Goal: Obtain resource: Download file/media

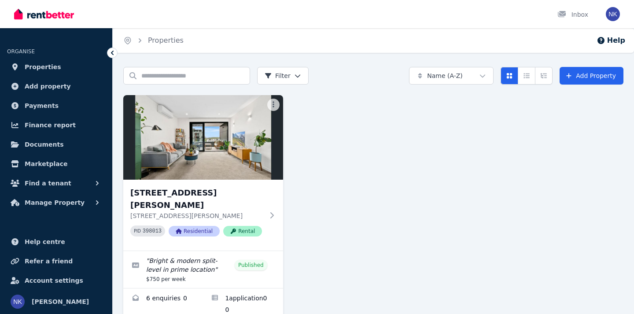
scroll to position [11, 0]
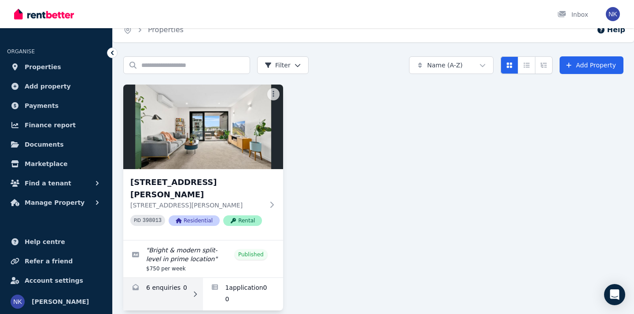
click at [183, 278] on link "Enquiries for 418/83 Campbell St, Wollongong" at bounding box center [163, 294] width 80 height 33
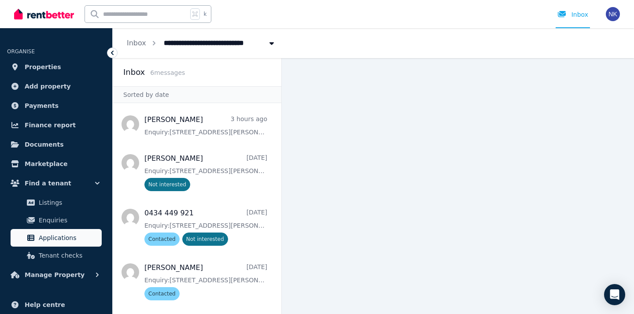
click at [58, 230] on link "Applications" at bounding box center [56, 238] width 91 height 18
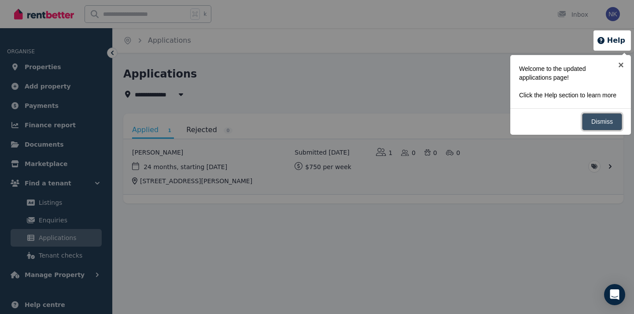
click at [599, 130] on link "Dismiss" at bounding box center [602, 121] width 40 height 17
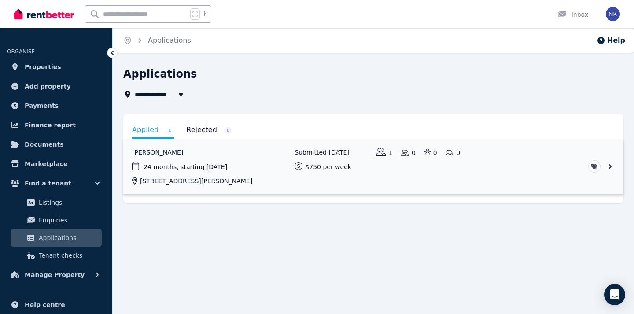
click at [481, 158] on link "View application: Samer Alghamdi" at bounding box center [373, 166] width 500 height 55
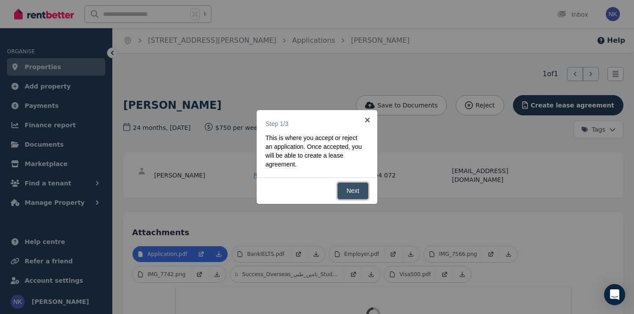
click at [365, 194] on link "Next" at bounding box center [352, 190] width 31 height 17
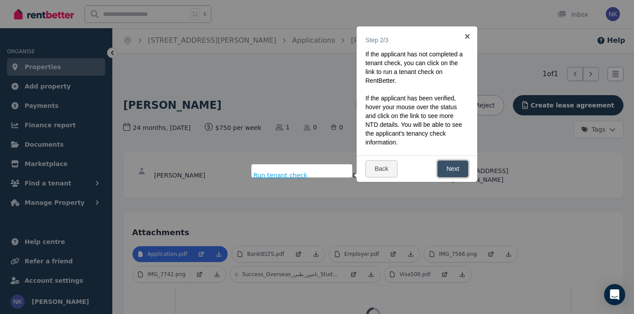
click at [458, 176] on link "Next" at bounding box center [452, 168] width 31 height 17
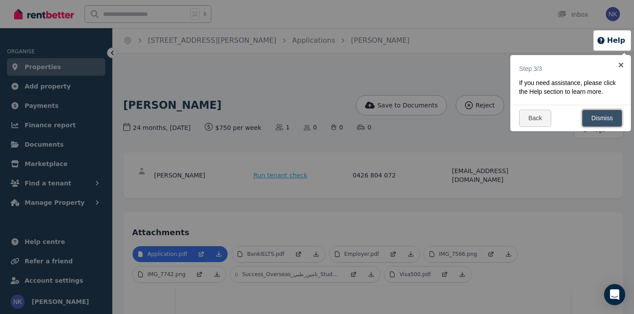
click at [597, 124] on link "Dismiss" at bounding box center [602, 118] width 40 height 17
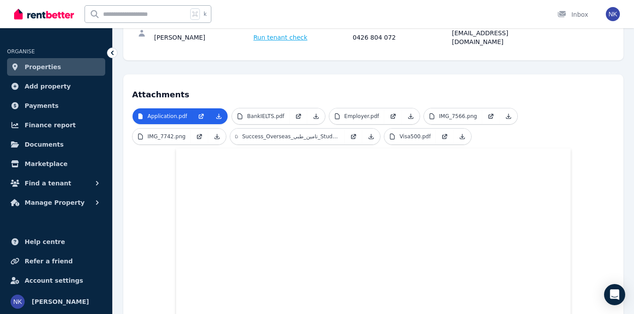
scroll to position [138, 0]
click at [175, 108] on link "Application.pdf" at bounding box center [162, 116] width 60 height 16
click at [198, 112] on icon at bounding box center [201, 115] width 7 height 7
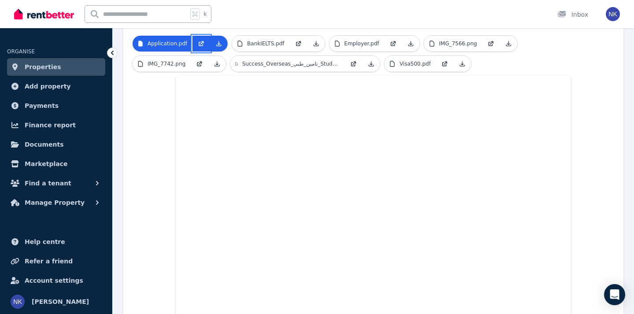
scroll to position [0, 0]
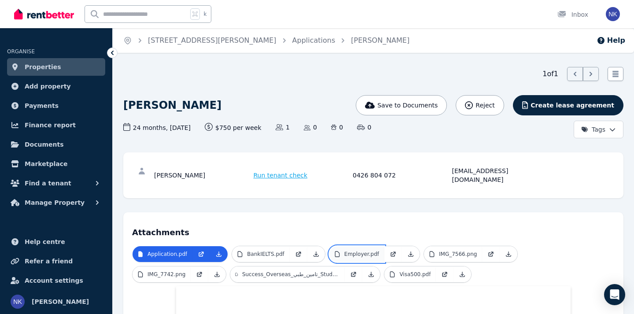
click at [372, 250] on p "Employer.pdf" at bounding box center [361, 253] width 35 height 7
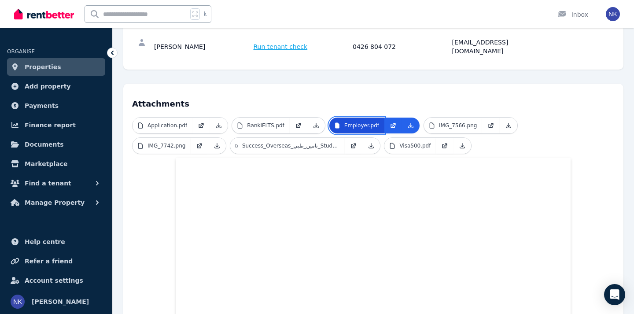
scroll to position [119, 0]
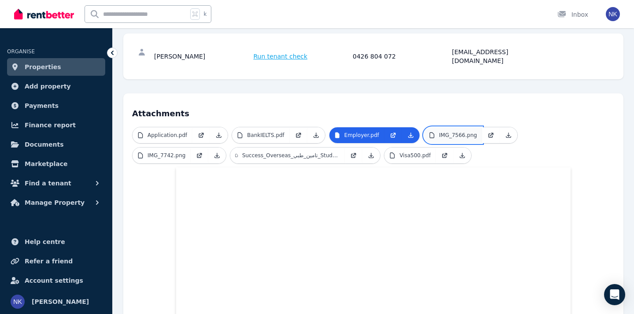
click at [441, 132] on p "IMG_7566.png" at bounding box center [458, 135] width 38 height 7
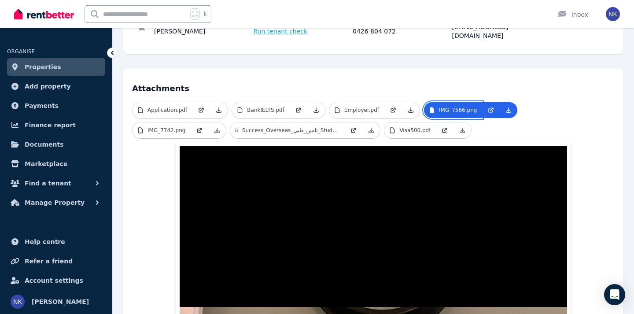
scroll to position [84, 0]
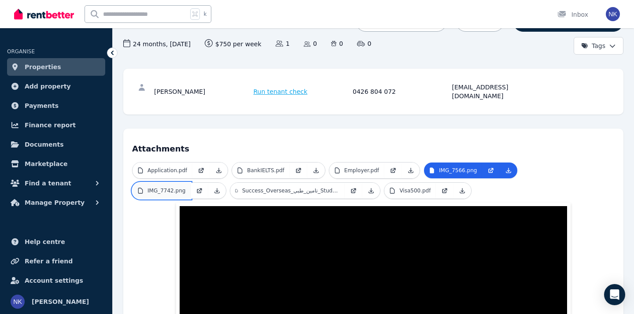
click at [182, 187] on p "IMG_7742.png" at bounding box center [166, 190] width 38 height 7
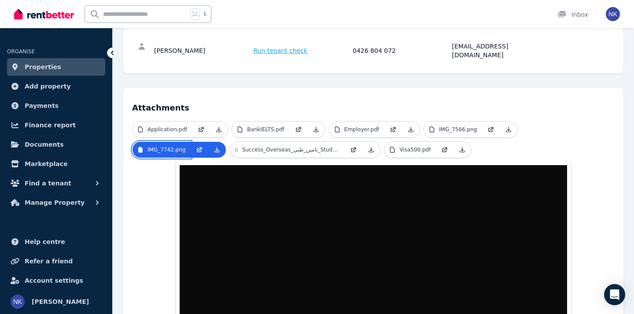
scroll to position [0, 0]
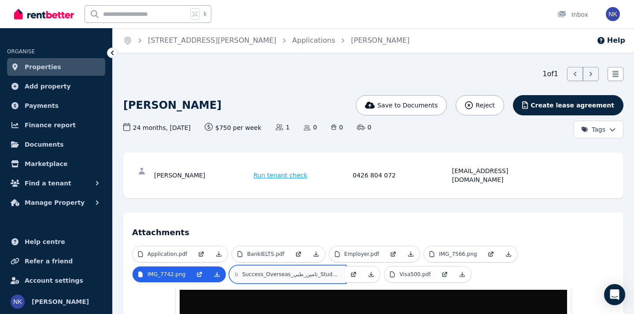
click at [274, 270] on link "Success_Overseas_تامين_طبي_Student_Health_Cover_NSW_ACT_F_.pdf" at bounding box center [287, 274] width 114 height 16
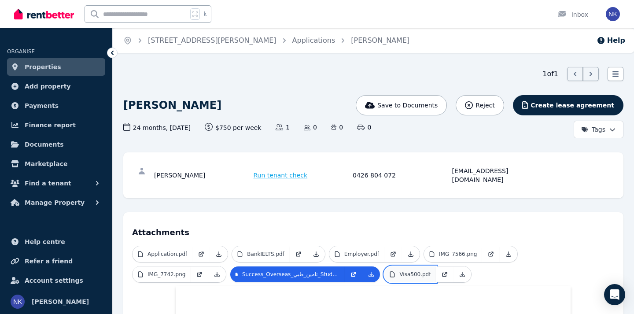
click at [412, 271] on p "Visa500.pdf" at bounding box center [414, 274] width 31 height 7
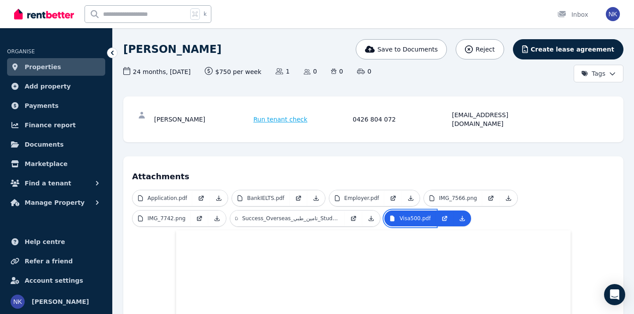
scroll to position [27, 0]
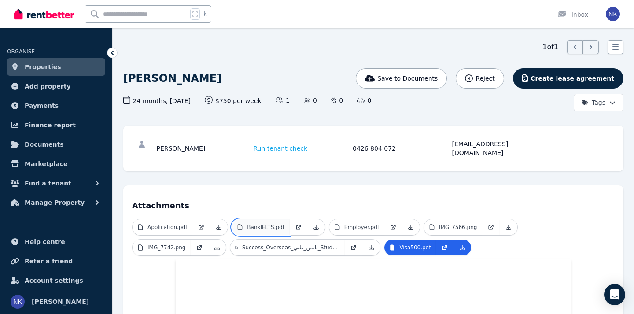
click at [267, 224] on link "BankIELTS.pdf" at bounding box center [261, 227] width 58 height 16
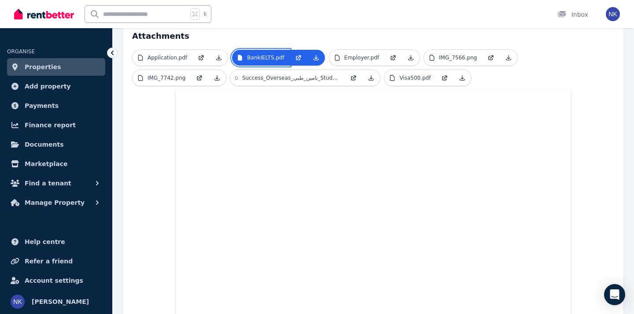
scroll to position [206, 0]
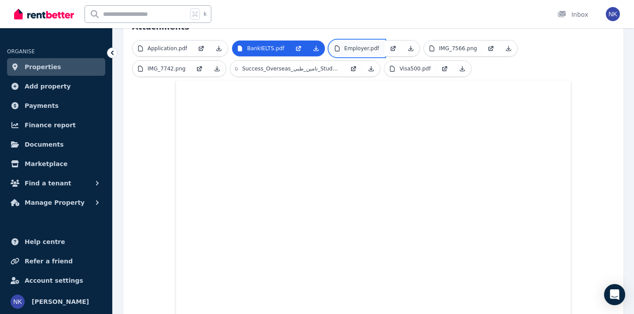
click at [361, 45] on p "Employer.pdf" at bounding box center [361, 48] width 35 height 7
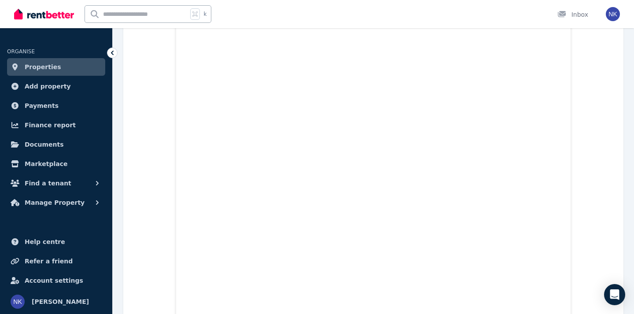
scroll to position [394, 0]
